Goal: Information Seeking & Learning: Learn about a topic

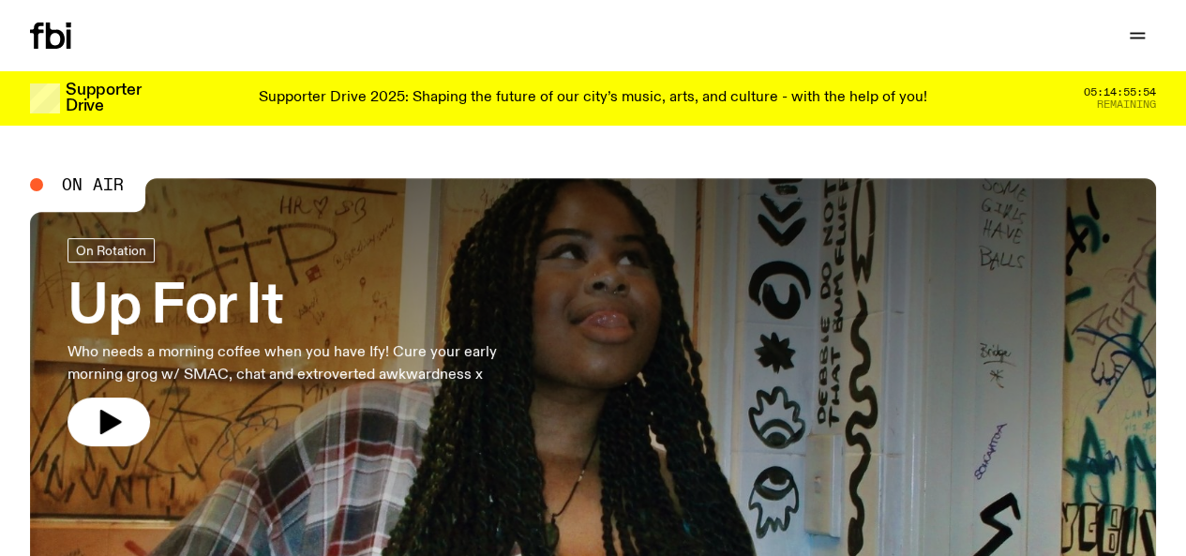
click at [0, 0] on link "Schedule" at bounding box center [0, 0] width 0 height 0
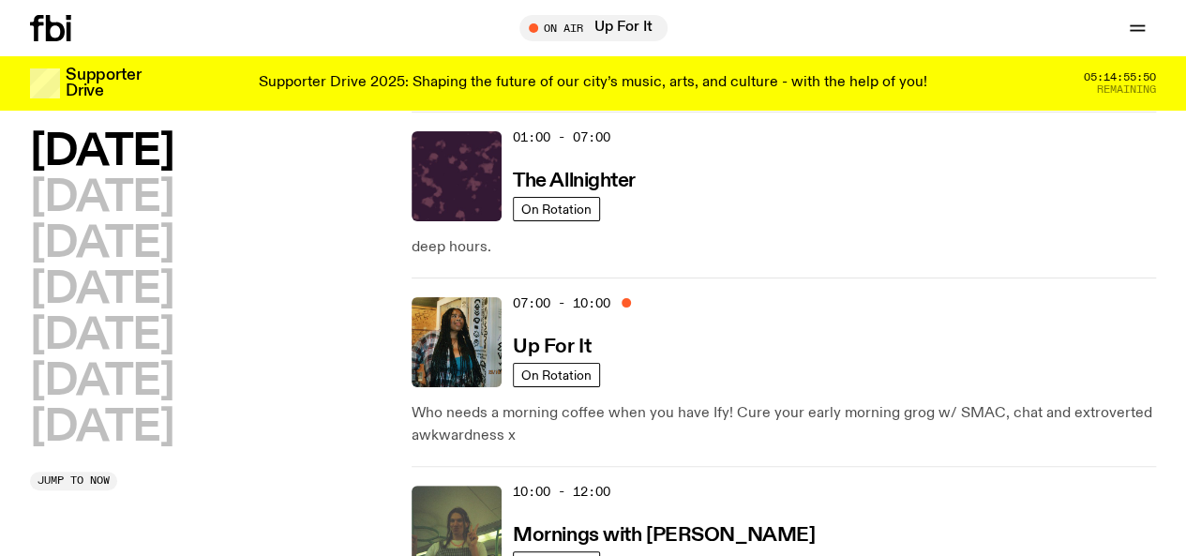
scroll to position [54, 0]
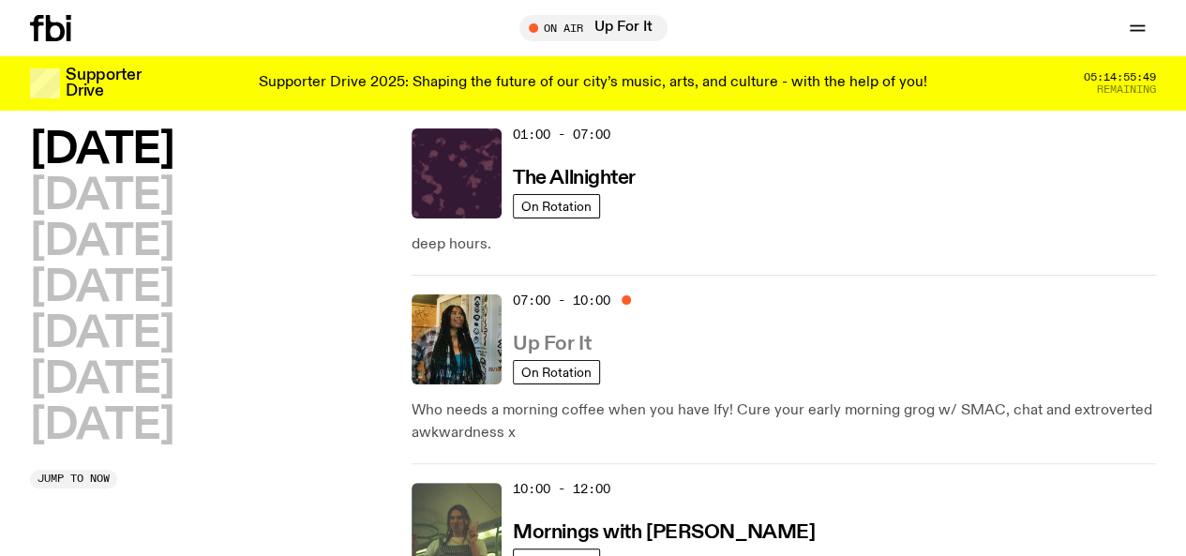
click at [547, 335] on h3 "Up For It" at bounding box center [552, 345] width 78 height 20
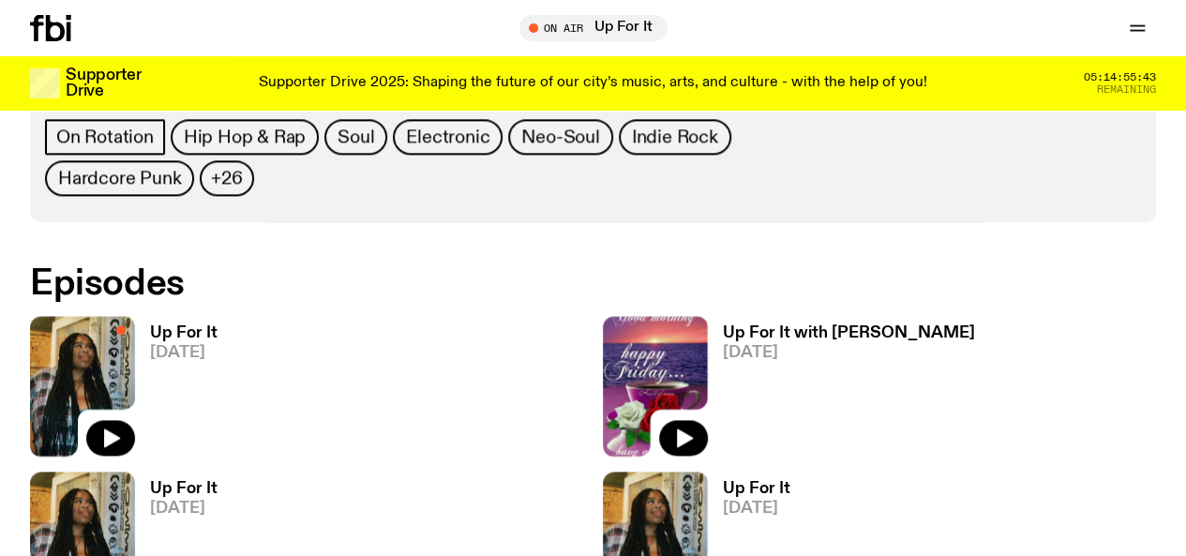
scroll to position [1006, 0]
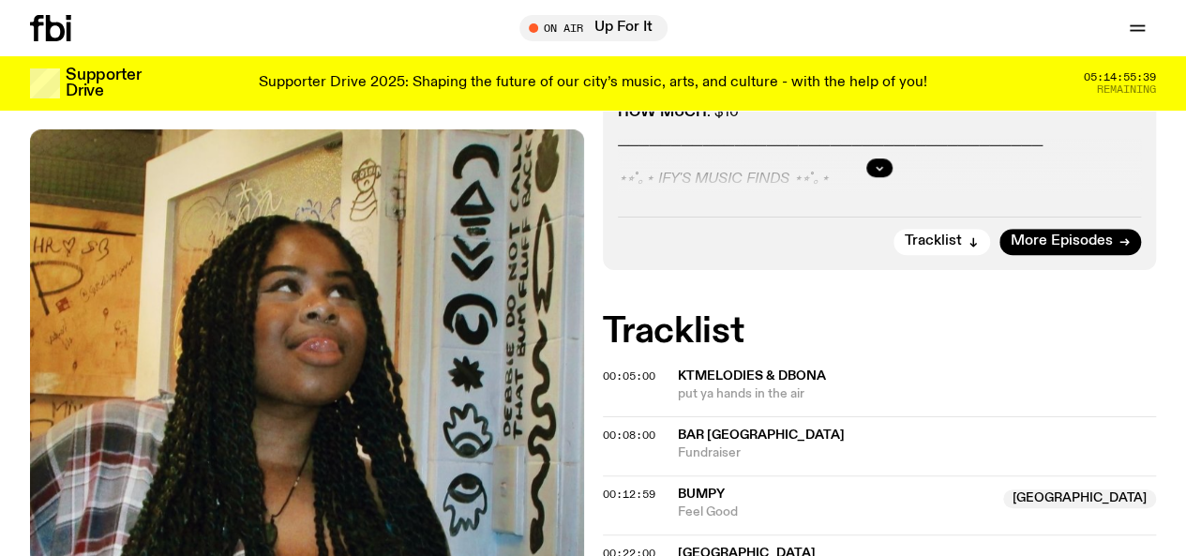
scroll to position [558, 0]
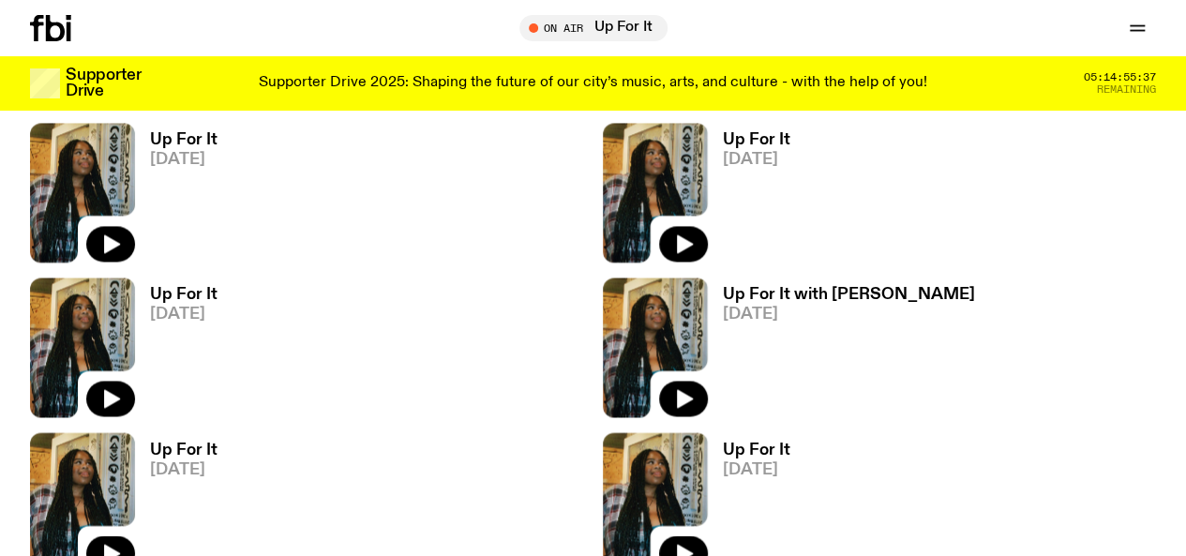
scroll to position [1355, 0]
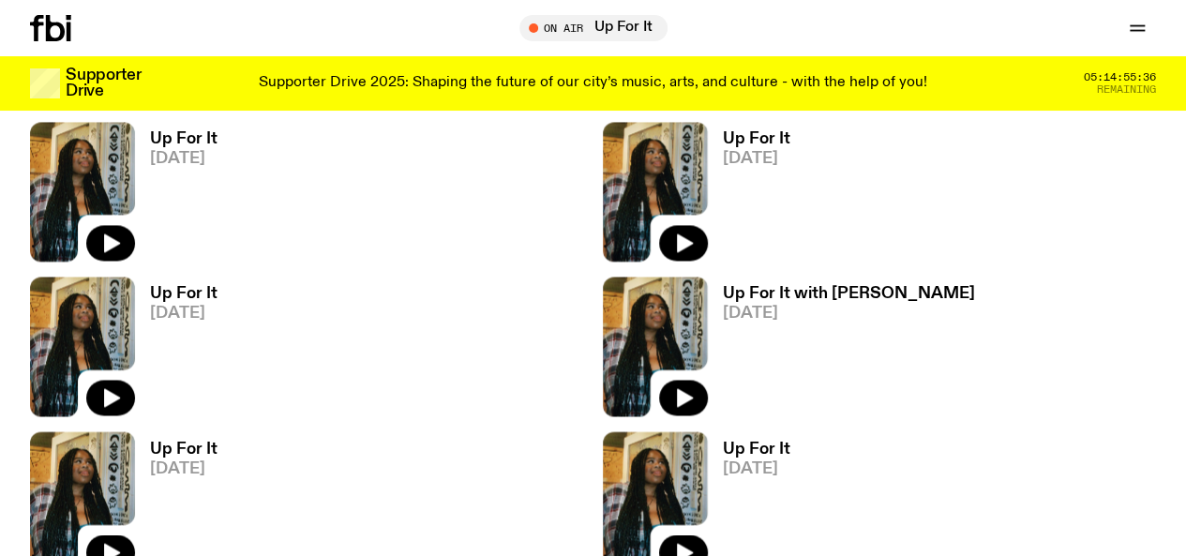
drag, startPoint x: 200, startPoint y: 425, endPoint x: 216, endPoint y: 415, distance: 18.5
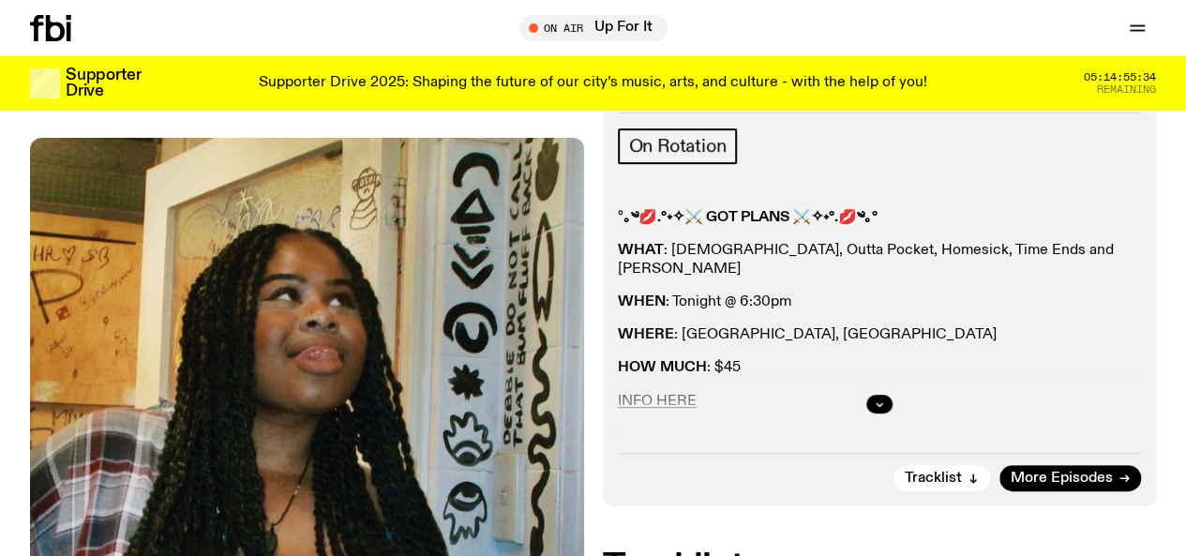
scroll to position [269, 0]
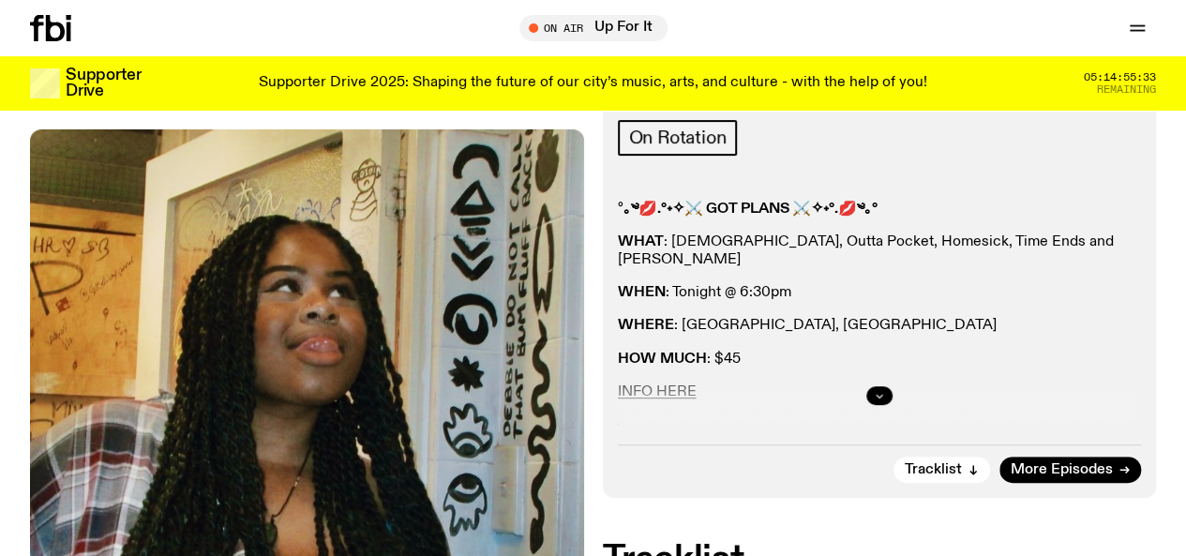
click at [878, 405] on button "button" at bounding box center [879, 395] width 26 height 19
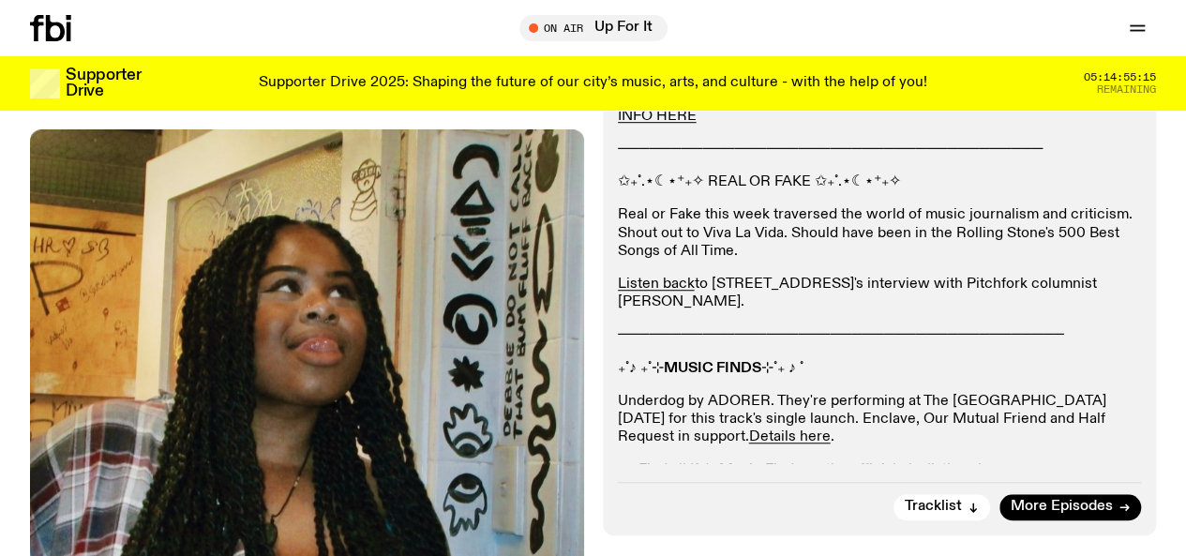
scroll to position [512, 0]
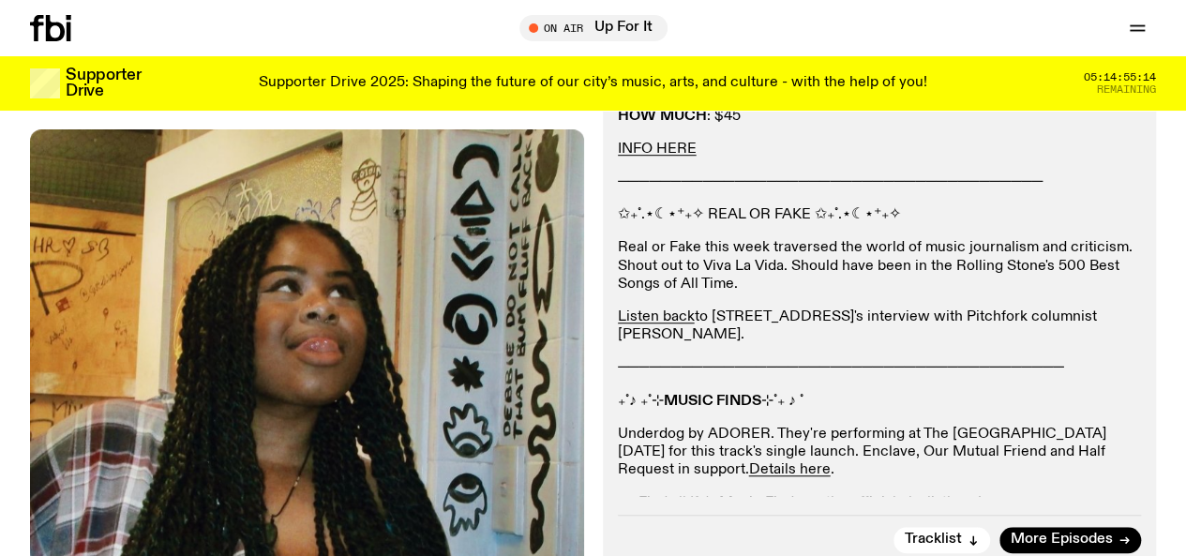
drag, startPoint x: 855, startPoint y: 252, endPoint x: 743, endPoint y: 315, distance: 128.0
click at [743, 315] on div "° ｡༄💋.°˖✧⚔ GOT PLANS ⚔✧˖°.💋༄｡° WHAT : Sunami, Outta Pocket, Homesick, Time Ends…" at bounding box center [880, 235] width 524 height 555
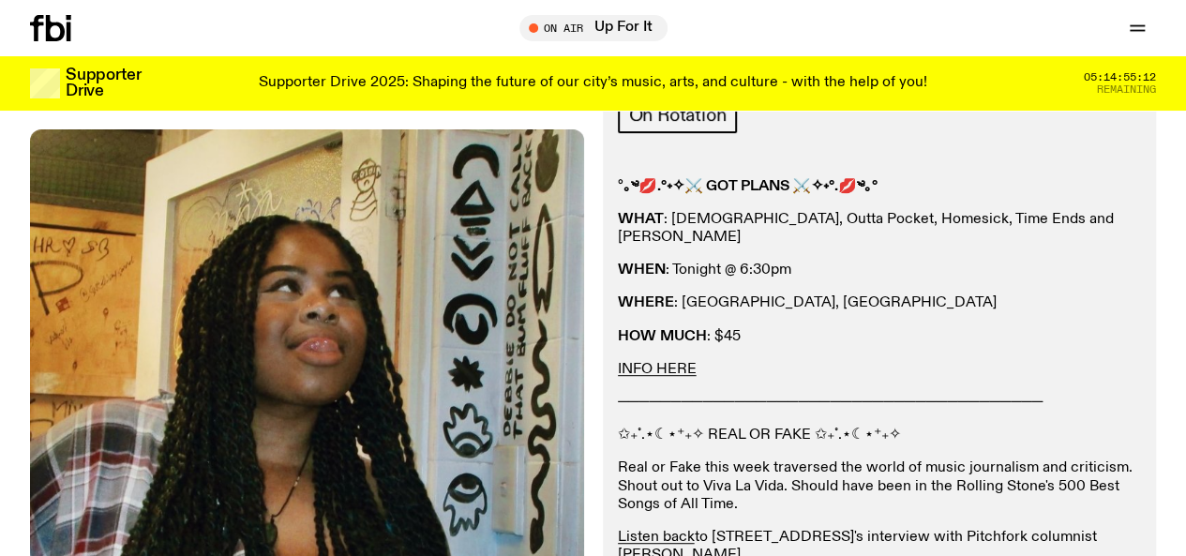
scroll to position [387, 0]
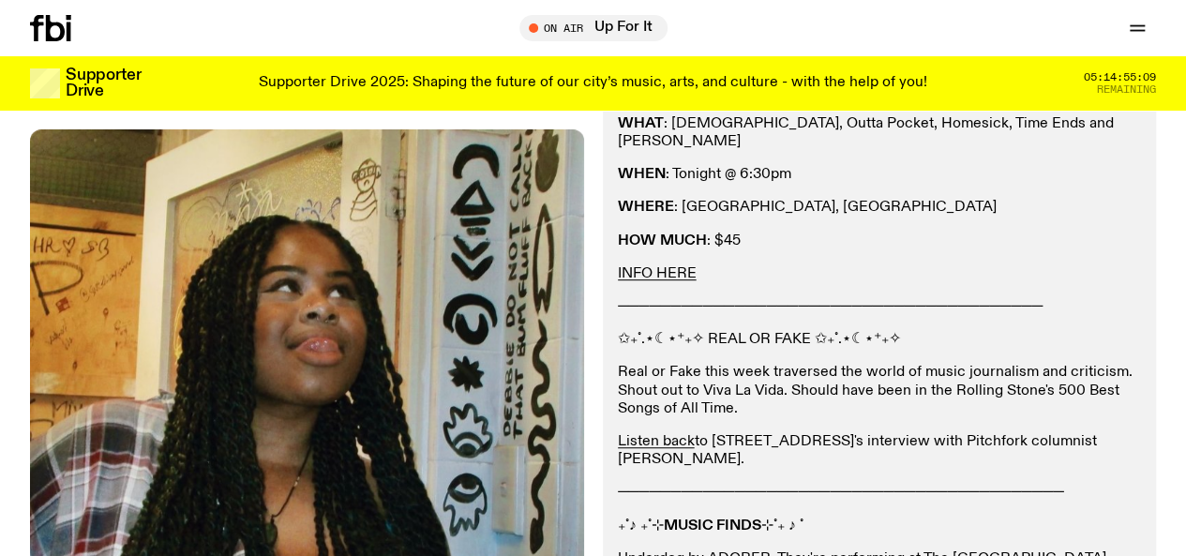
drag, startPoint x: 756, startPoint y: 473, endPoint x: 619, endPoint y: 340, distance: 190.9
click at [619, 340] on div "° ｡༄💋.°˖✧⚔ GOT PLANS ⚔✧˖°.💋༄｡° WHAT : Sunami, Outta Pocket, Homesick, Time Ends…" at bounding box center [880, 359] width 524 height 555
copy div "✩₊˚.⋆☾⋆⁺₊✧ REAL OR FAKE ✩₊˚.⋆☾⋆⁺₊✧ Real or Fake this week traversed the world o…"
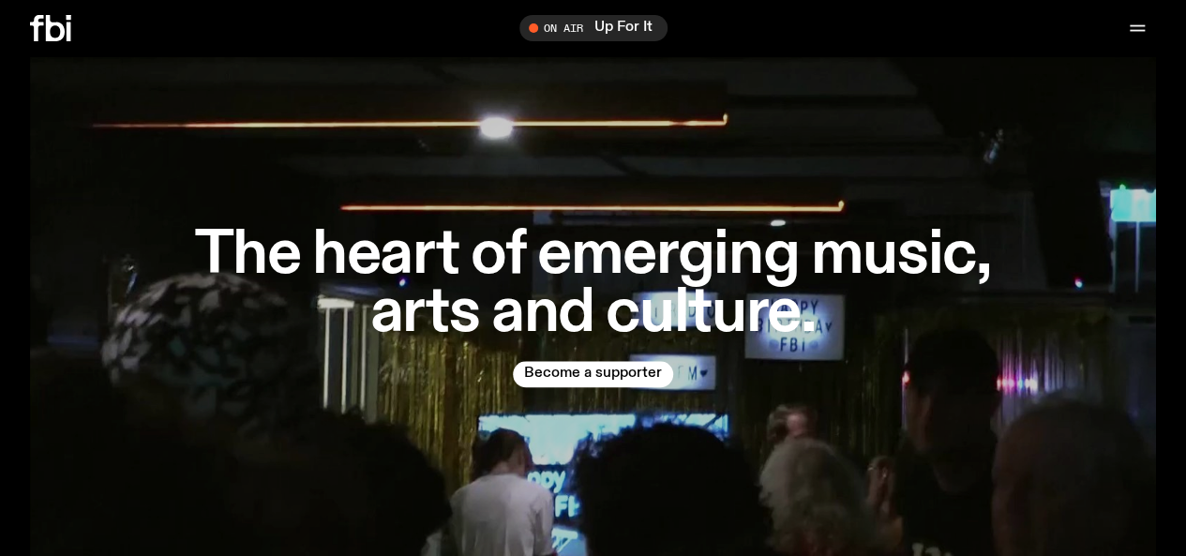
click at [51, 33] on icon at bounding box center [50, 28] width 41 height 26
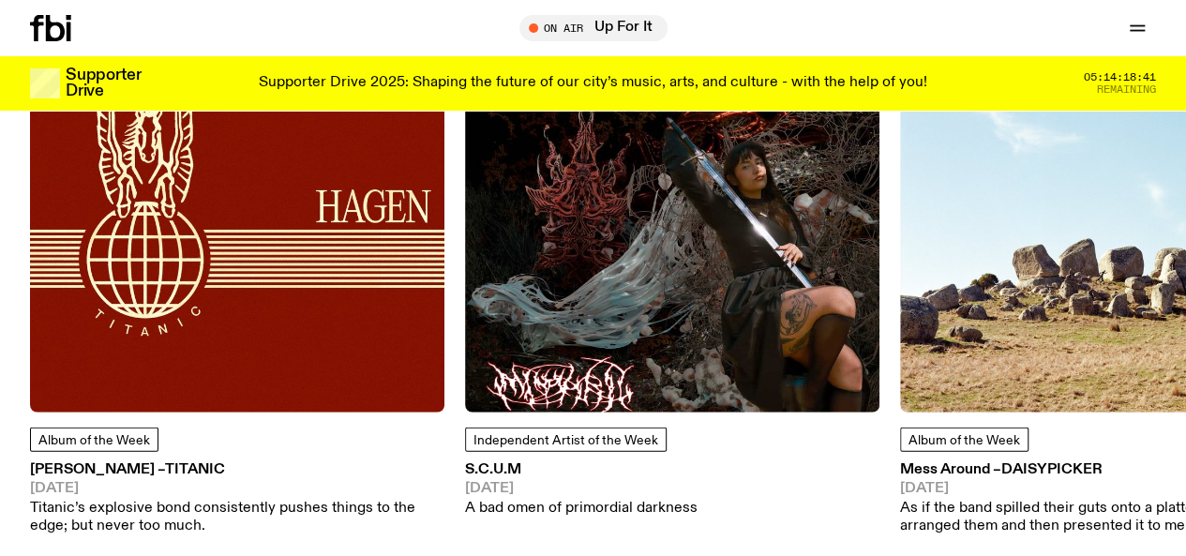
scroll to position [2181, 0]
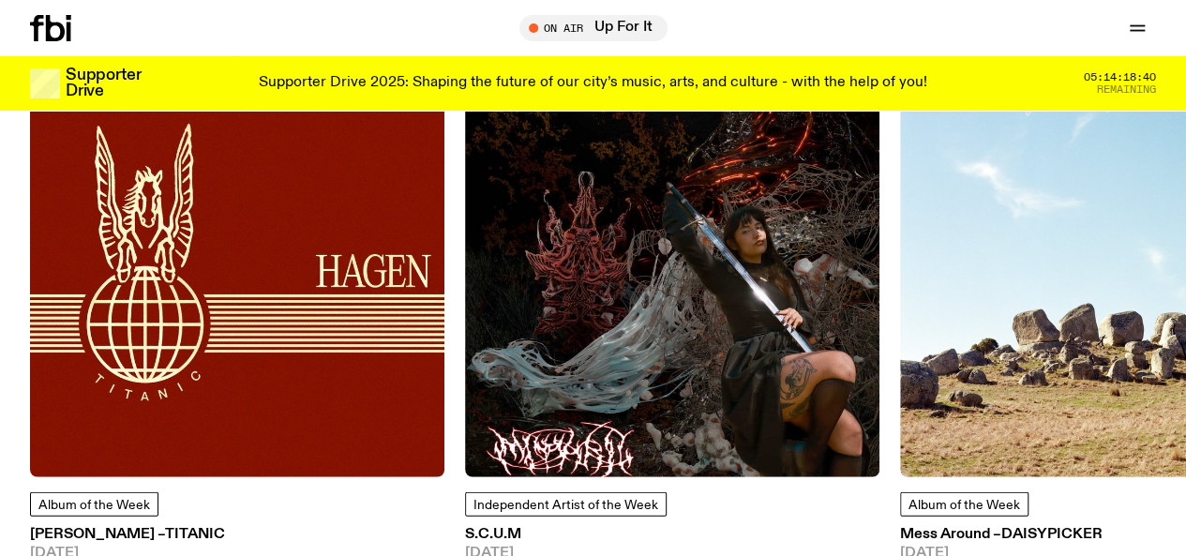
click at [712, 297] on img at bounding box center [672, 270] width 414 height 414
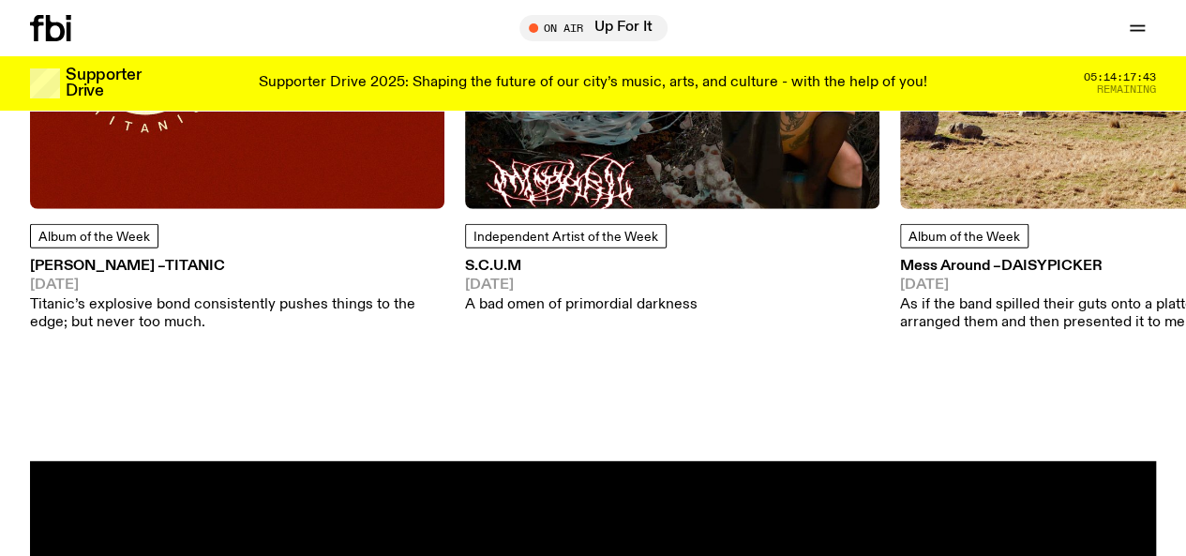
scroll to position [2358, 0]
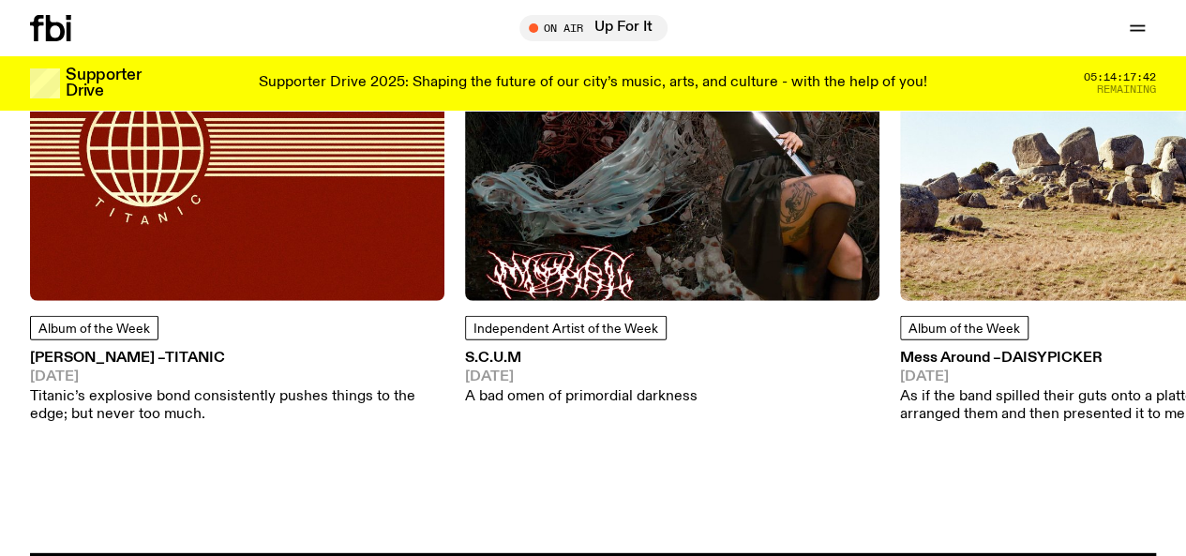
click at [229, 150] on img at bounding box center [237, 94] width 414 height 414
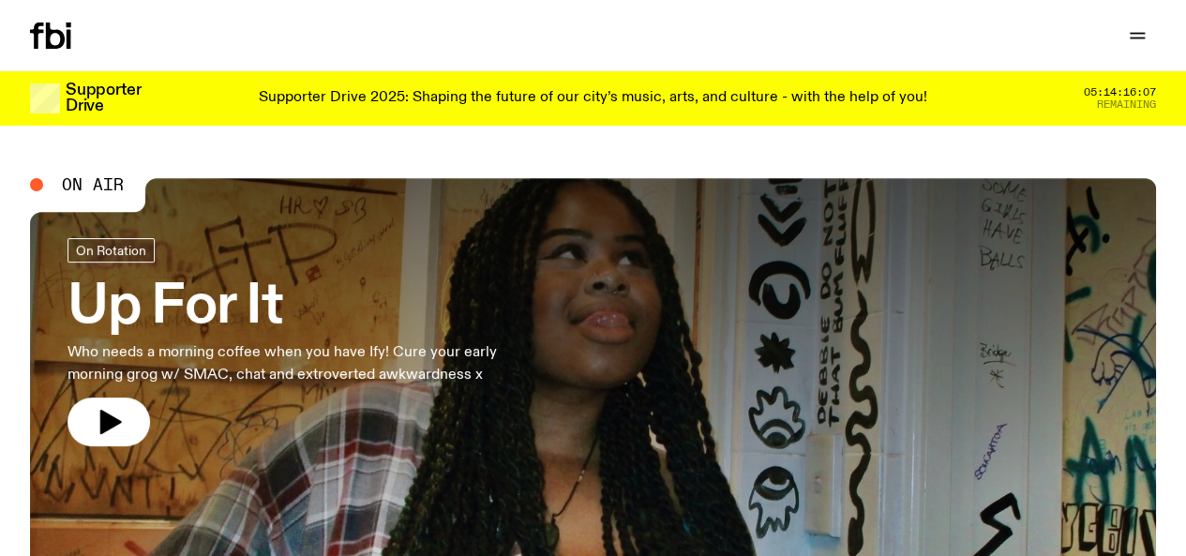
click at [231, 295] on h3 "Up For It" at bounding box center [307, 307] width 480 height 52
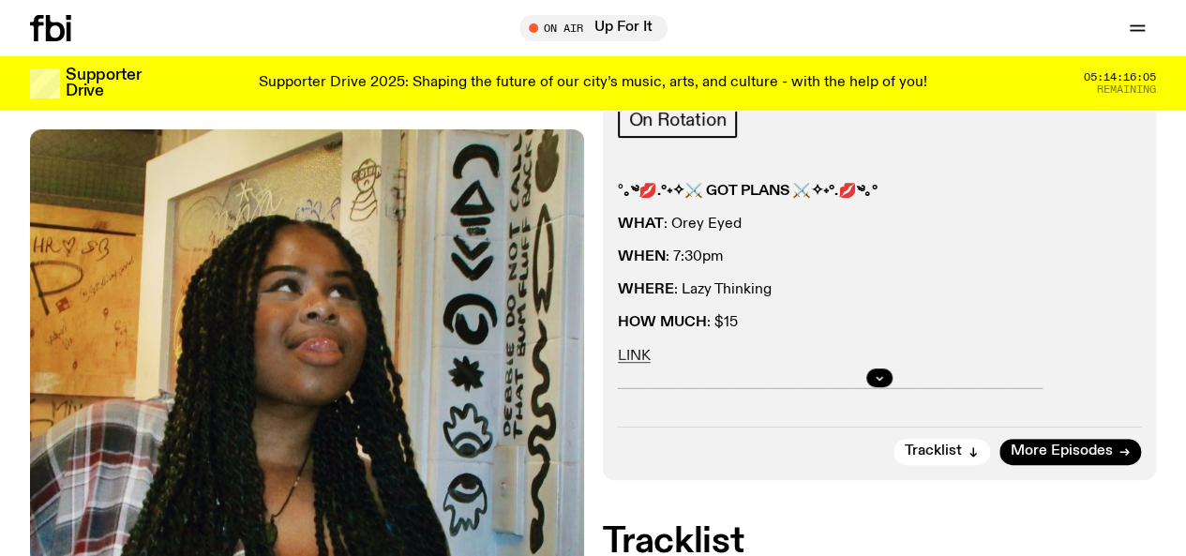
scroll to position [217, 0]
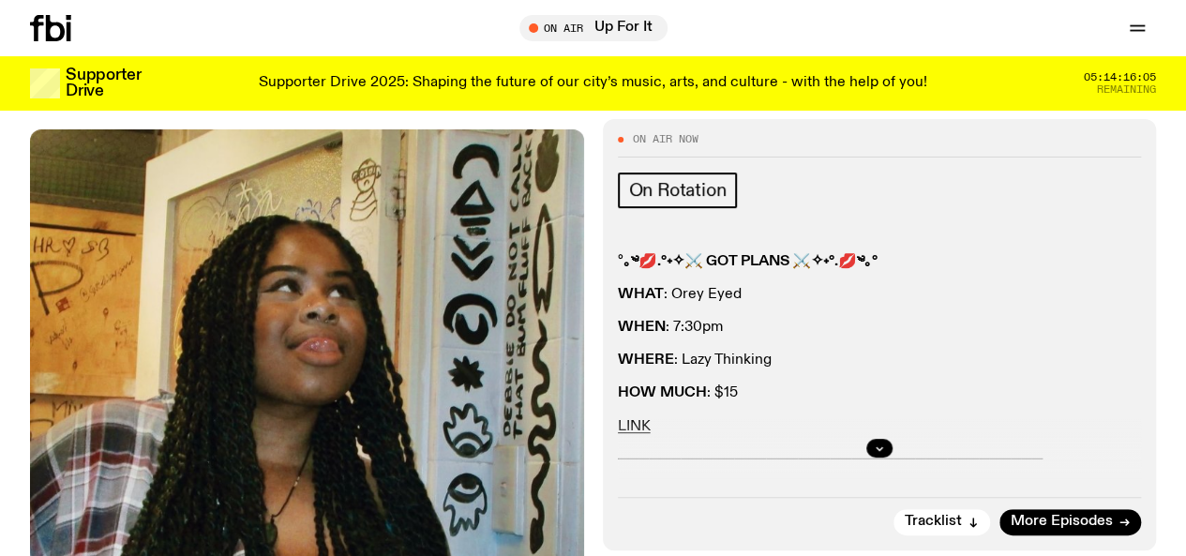
click at [0, 0] on link "Schedule" at bounding box center [0, 0] width 0 height 0
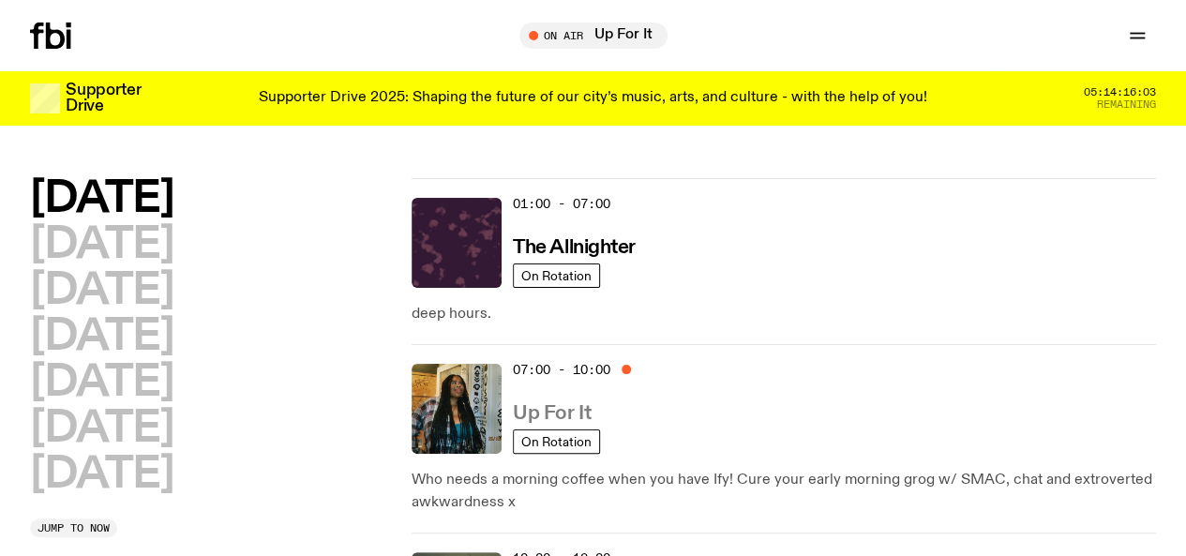
click at [564, 404] on h3 "Up For It" at bounding box center [552, 414] width 78 height 20
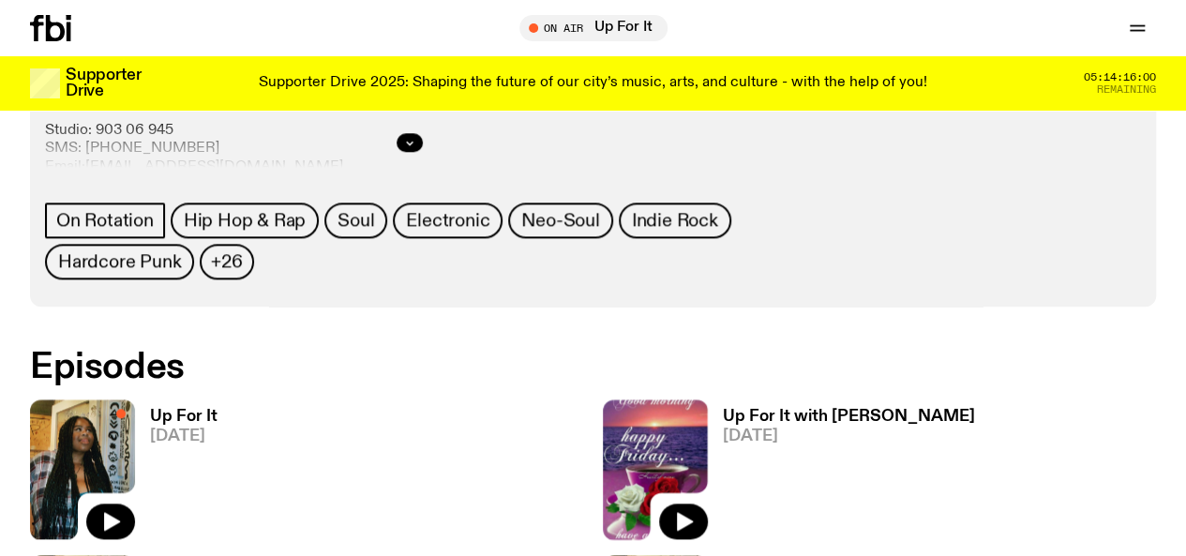
scroll to position [932, 0]
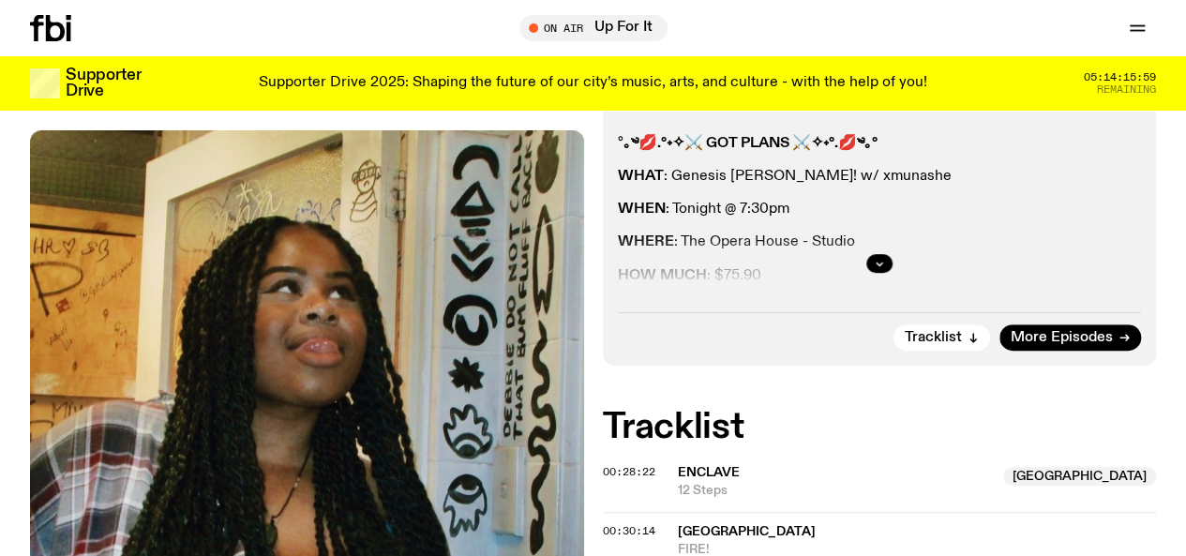
scroll to position [400, 0]
click at [890, 294] on div at bounding box center [880, 264] width 524 height 60
click at [887, 274] on button "button" at bounding box center [879, 264] width 26 height 19
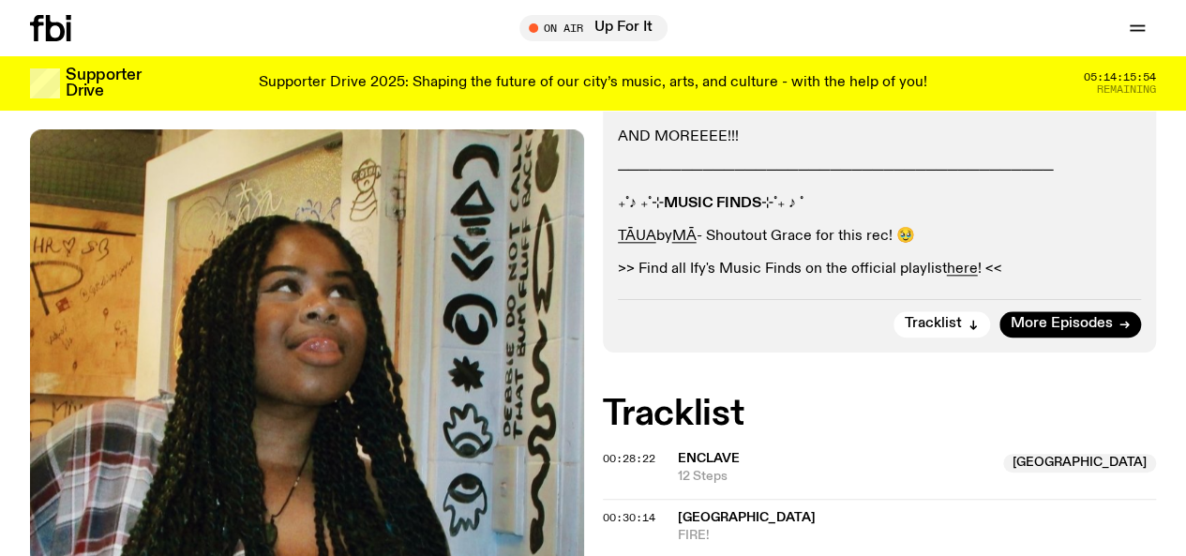
scroll to position [939, 0]
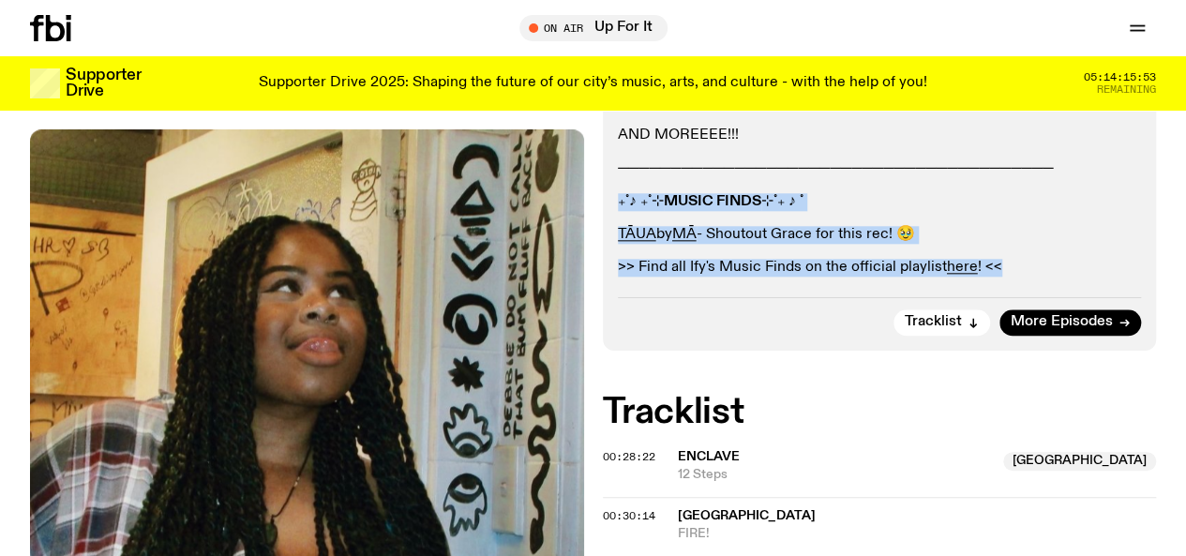
drag, startPoint x: 1020, startPoint y: 297, endPoint x: 617, endPoint y: 231, distance: 408.6
copy div "₊˚♪ ₊˚⊹ MUSIC FINDS ⊹˚₊ ♪ ˚ TĀUA by MĀ - Shoutout Grace for this rec! 🥹 >> Find…"
